Goal: Task Accomplishment & Management: Manage account settings

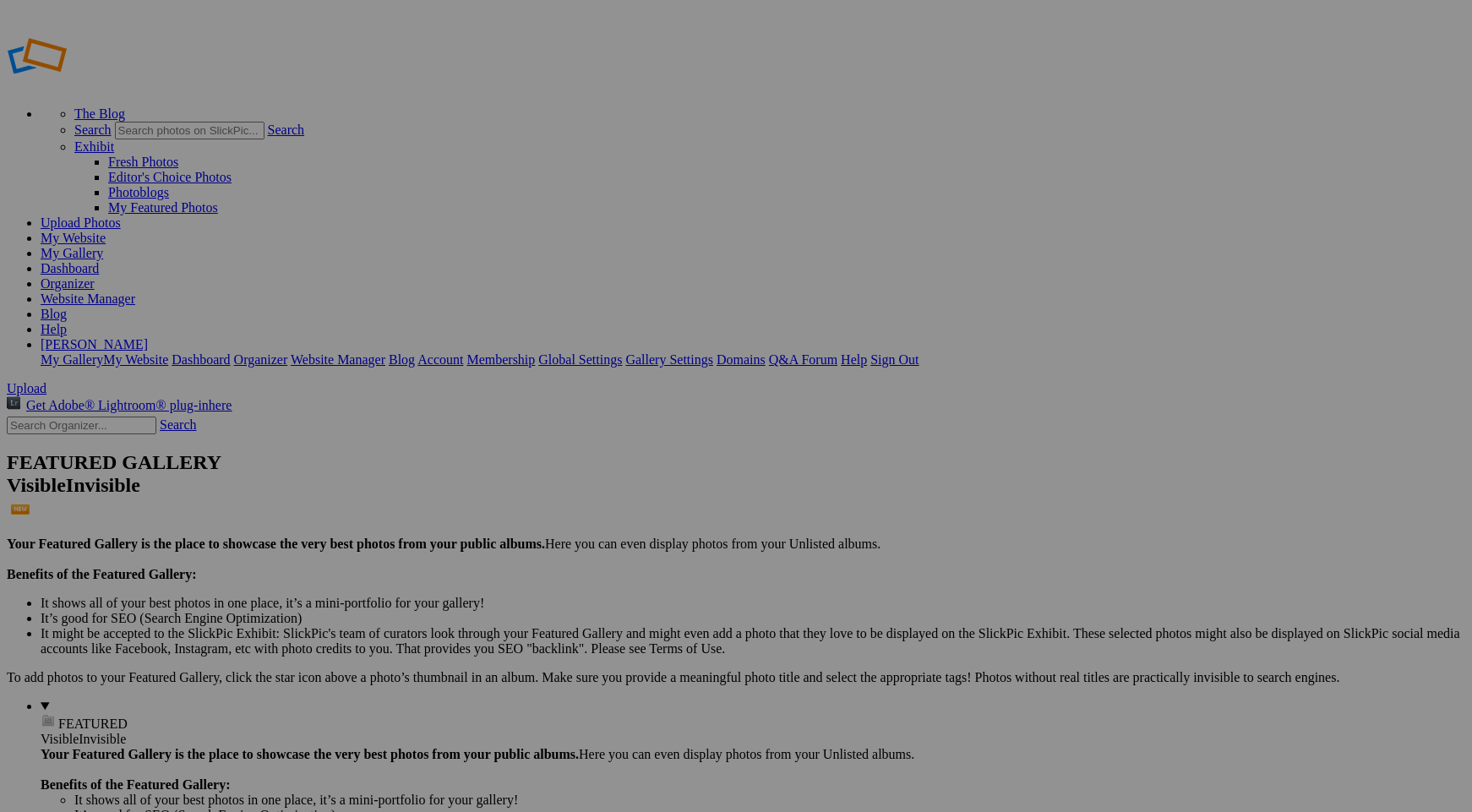
click at [624, 520] on span "Yes" at bounding box center [614, 516] width 19 height 14
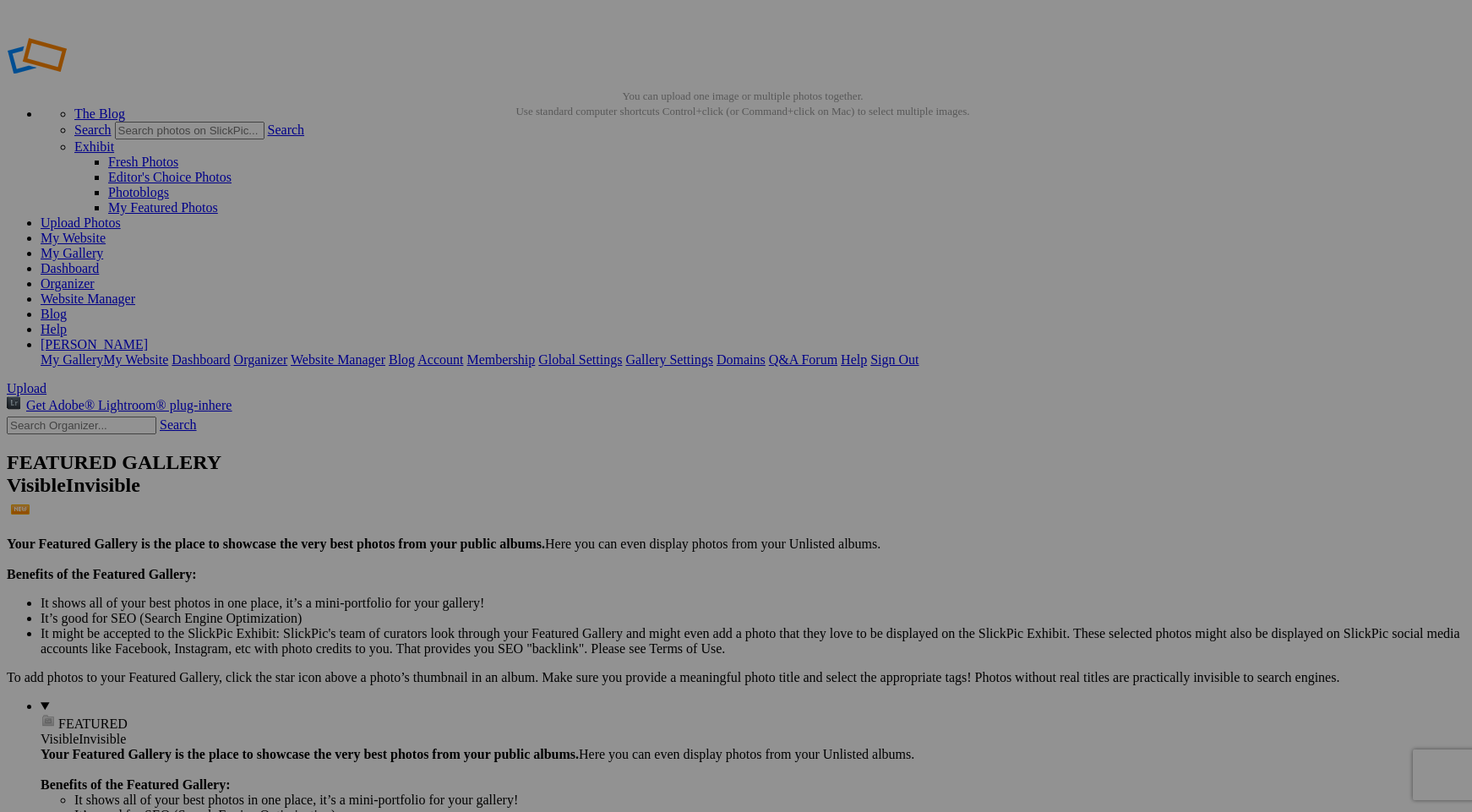
drag, startPoint x: 485, startPoint y: 258, endPoint x: 779, endPoint y: 224, distance: 296.0
click at [918, 352] on link "Sign Out" at bounding box center [894, 359] width 48 height 14
